Goal: Information Seeking & Learning: Learn about a topic

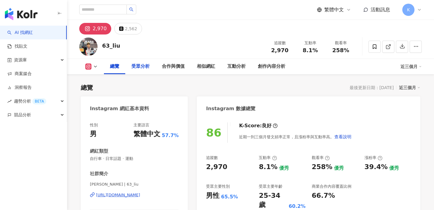
click at [127, 66] on div "受眾分析" at bounding box center [140, 66] width 30 height 15
click at [133, 68] on div "受眾分析" at bounding box center [140, 66] width 18 height 7
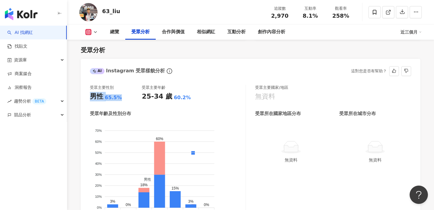
drag, startPoint x: 122, startPoint y: 98, endPoint x: 91, endPoint y: 97, distance: 31.4
click at [91, 97] on div "男性 65.5%" at bounding box center [116, 96] width 52 height 9
copy div "男性 65.5%"
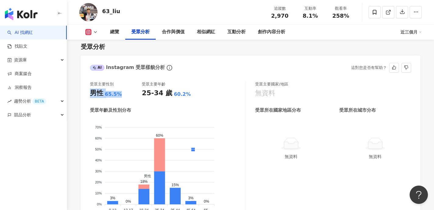
scroll to position [525, 0]
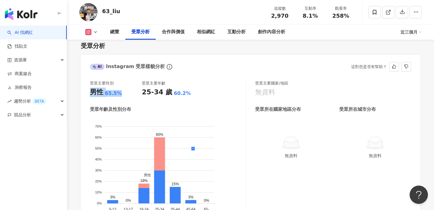
copy div "男性 65.5%"
drag, startPoint x: 143, startPoint y: 91, endPoint x: 192, endPoint y: 94, distance: 49.1
click at [192, 94] on div "25-34 歲 60.2%" at bounding box center [168, 91] width 52 height 9
copy div "25-34 歲 60.2%"
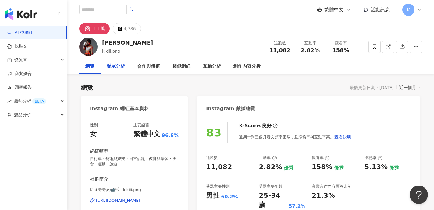
click at [116, 66] on div "受眾分析" at bounding box center [116, 66] width 18 height 7
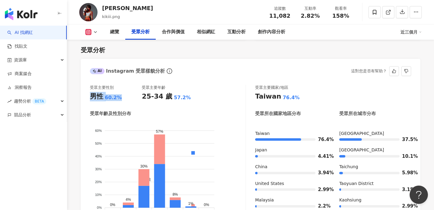
drag, startPoint x: 123, startPoint y: 98, endPoint x: 83, endPoint y: 98, distance: 39.9
click at [83, 98] on div "受眾主要性別 男性 60.2% 受眾主要年齡 25-34 歲 57.2% 受眾年齡及性別分布 男性 女性 60% 60% 50% 50% 40% 40% 30…" at bounding box center [250, 155] width 339 height 153
copy div "男性 60.2%"
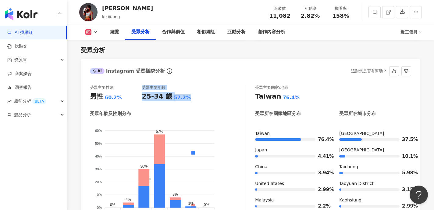
drag, startPoint x: 186, startPoint y: 98, endPoint x: 140, endPoint y: 96, distance: 46.4
click at [140, 96] on div "受眾主要性別 男性 60.2% 受眾主要年齡 25-34 歲 57.2%" at bounding box center [168, 93] width 156 height 16
copy div "受眾主要年齡 25-34 歲 57.2%"
click at [147, 98] on div "25-34 歲" at bounding box center [157, 96] width 30 height 9
drag, startPoint x: 142, startPoint y: 97, endPoint x: 185, endPoint y: 98, distance: 42.7
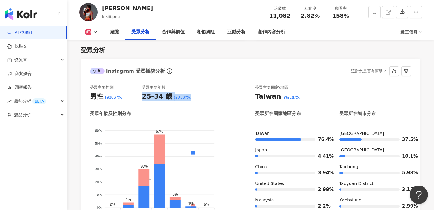
click at [185, 98] on div "25-34 歲 57.2%" at bounding box center [168, 96] width 52 height 9
copy div "25-34 歲 57.2%"
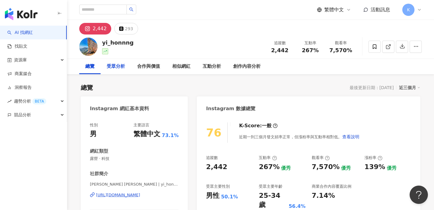
click at [124, 68] on div "受眾分析" at bounding box center [116, 66] width 18 height 7
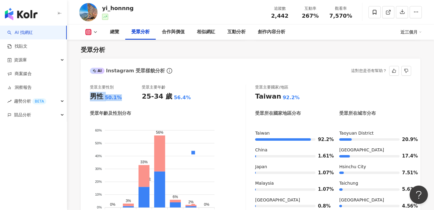
drag, startPoint x: 122, startPoint y: 97, endPoint x: 86, endPoint y: 96, distance: 36.3
click at [86, 96] on div "受眾主要性別 男性 50.1% 受眾主要年齡 25-34 歲 56.4% 受眾年齡及性別分布 男性 女性 60% 60% 50% 50% 40% 40% 30…" at bounding box center [250, 154] width 339 height 153
copy div "男性 50.1%"
drag, startPoint x: 187, startPoint y: 95, endPoint x: 142, endPoint y: 96, distance: 45.1
click at [142, 96] on div "25-34 歲 56.4%" at bounding box center [168, 96] width 52 height 9
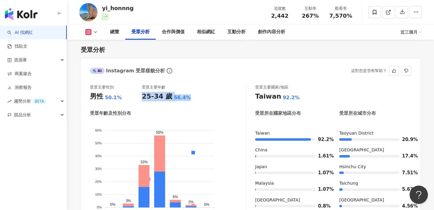
copy div "25-34 歲 56.4%"
